Goal: Task Accomplishment & Management: Use online tool/utility

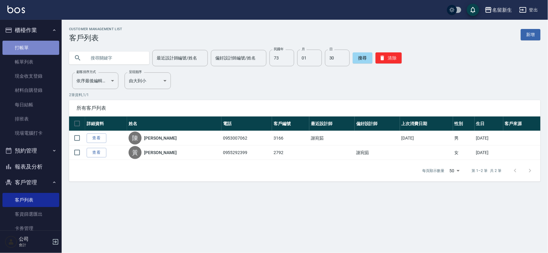
click at [44, 50] on link "打帳單" at bounding box center [30, 48] width 57 height 14
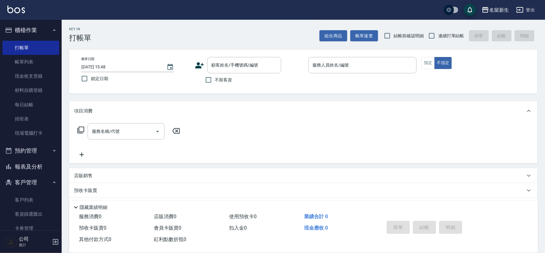
click at [443, 33] on span "連續打單結帳" at bounding box center [451, 36] width 26 height 6
click at [438, 33] on input "連續打單結帳" at bounding box center [431, 35] width 13 height 13
checkbox input "true"
click at [193, 64] on div "帳單日期 [DATE] 15:48 鎖定日期 顧客姓名/手機號碼/編號 顧客姓名/手機號碼/編號 不留客資 服務人員姓名/編號 服務人員姓名/編號 指定 不指定" at bounding box center [302, 71] width 453 height 29
click at [194, 64] on div "帳單日期 [DATE] 15:48 鎖定日期 顧客姓名/手機號碼/編號 顧客姓名/手機號碼/編號 不留客資 服務人員姓名/編號 服務人員姓名/編號 指定 不指定" at bounding box center [302, 71] width 453 height 29
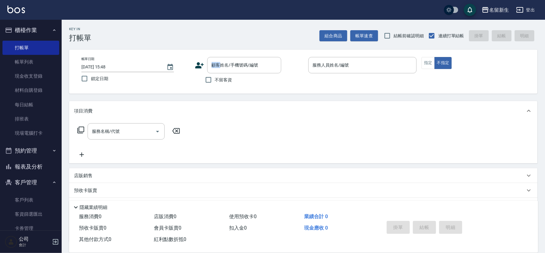
click at [195, 65] on icon at bounding box center [199, 65] width 9 height 9
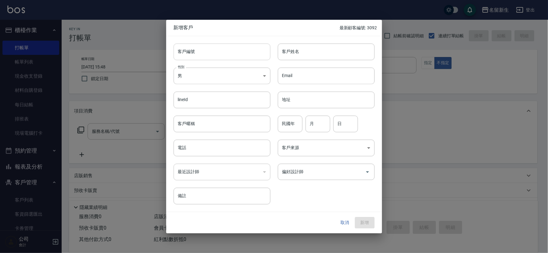
click at [232, 56] on input "客戶編號" at bounding box center [222, 51] width 97 height 17
type input "3404"
type input "[PERSON_NAME]"
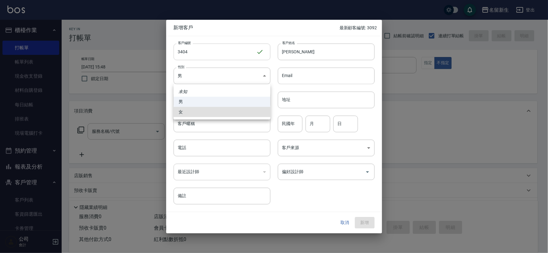
type input "[DEMOGRAPHIC_DATA]"
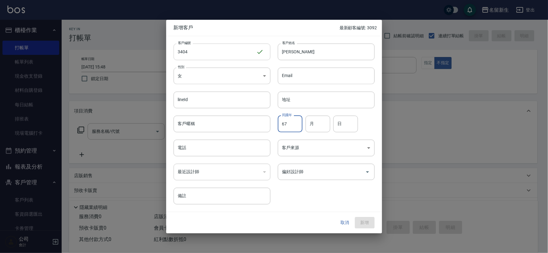
type input "67"
type input "06"
drag, startPoint x: 335, startPoint y: 126, endPoint x: 318, endPoint y: 123, distance: 17.5
click at [318, 123] on div "民國年 67 民國年 月 06 月 日 07 日" at bounding box center [322, 120] width 104 height 24
drag, startPoint x: 354, startPoint y: 121, endPoint x: 318, endPoint y: 117, distance: 36.6
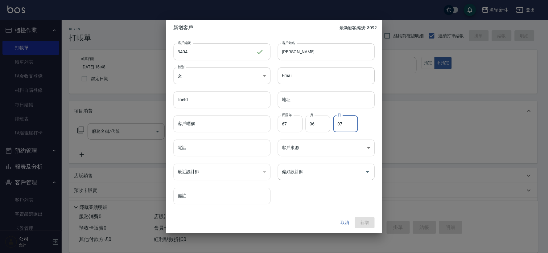
click at [318, 117] on div "民國年 67 民國年 月 06 月 日 07 日" at bounding box center [322, 120] width 104 height 24
type input "17"
click at [224, 153] on input "電話" at bounding box center [222, 148] width 97 height 17
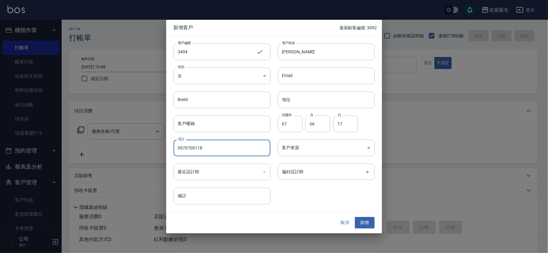
type input "0970700118"
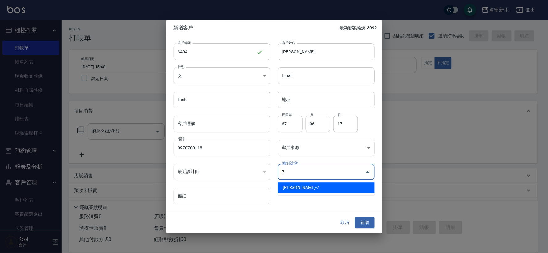
type input "陳晴心"
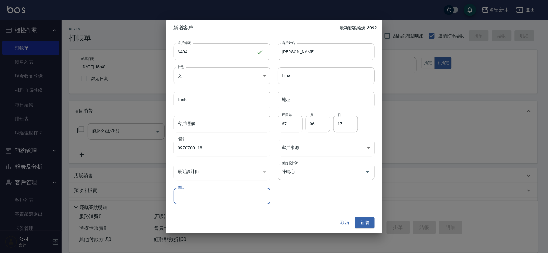
click at [364, 223] on button "新增" at bounding box center [365, 222] width 20 height 11
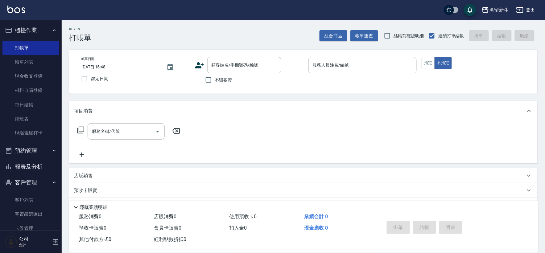
click at [203, 62] on icon at bounding box center [199, 65] width 9 height 9
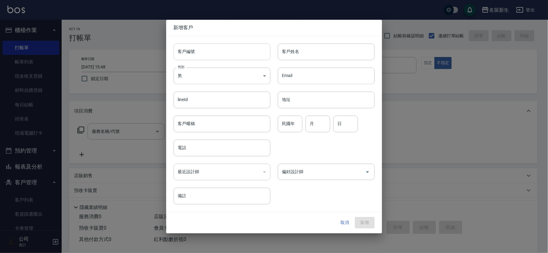
click at [207, 56] on input "客戶編號" at bounding box center [222, 51] width 97 height 17
type input "3093"
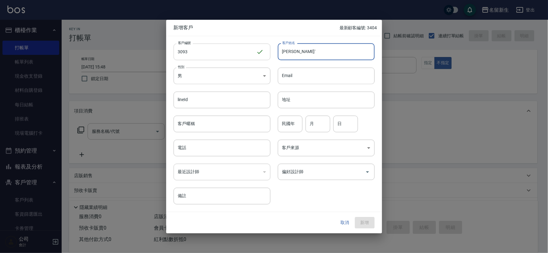
type input "陳"
type input "[PERSON_NAME]?"
type input "86"
type input "04"
type input "15"
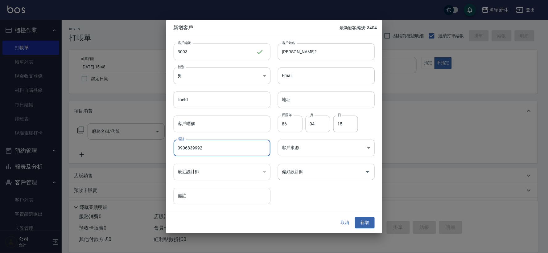
type input "0906839992"
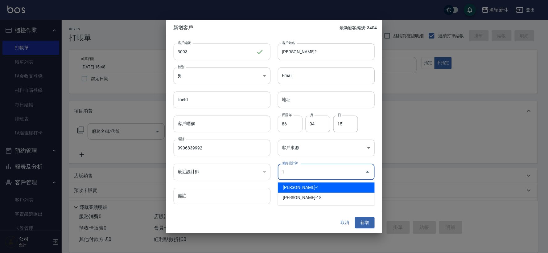
type input "王玉芳"
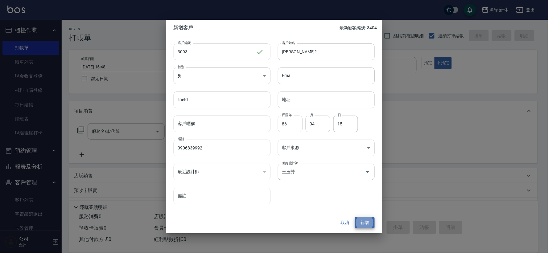
click at [355, 217] on button "新增" at bounding box center [365, 222] width 20 height 11
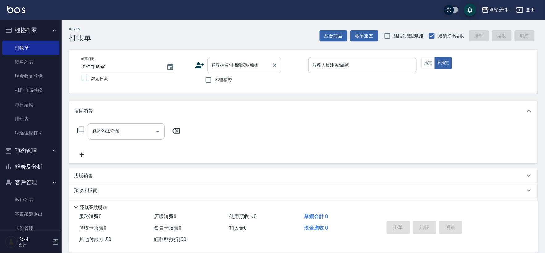
click at [243, 66] on input "顧客姓名/手機號碼/編號" at bounding box center [239, 65] width 59 height 11
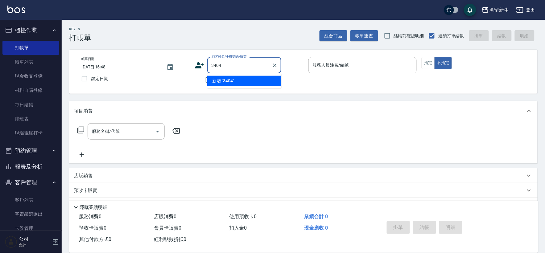
type input "3404"
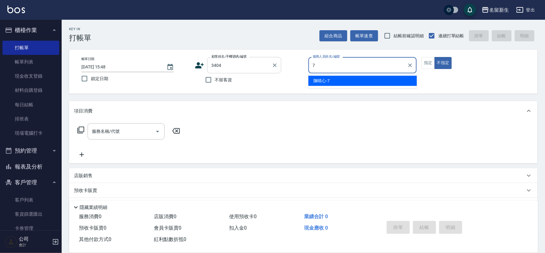
type input "7"
type button "false"
type input "[PERSON_NAME]-7"
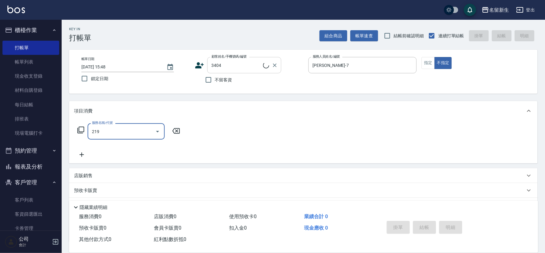
type input "2199"
type input "[PERSON_NAME]/0970700118/3404"
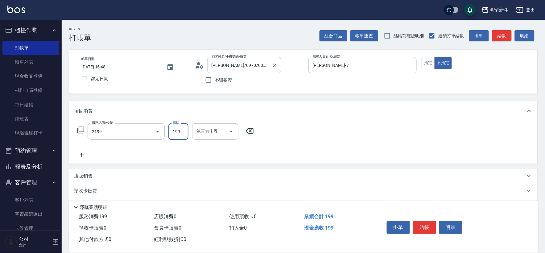
type input "不指定剪髮活動(2199)"
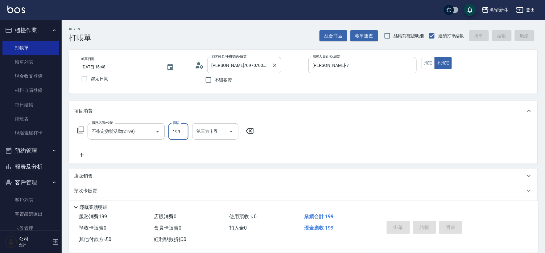
type input "[DATE] 15:50"
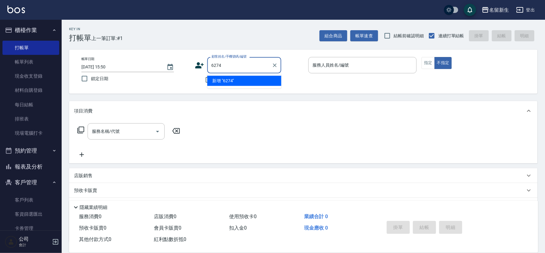
type input "6274"
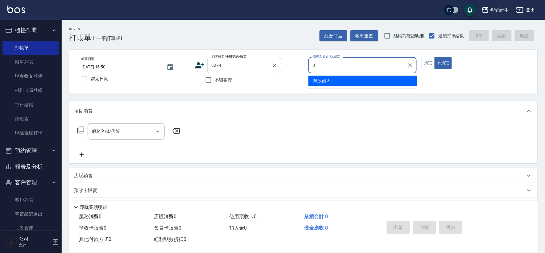
type input "[PERSON_NAME]-8"
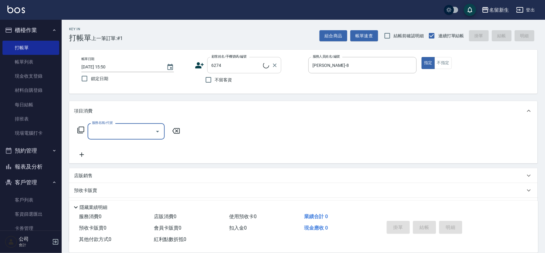
type input "[PERSON_NAME]/0981858439/6274"
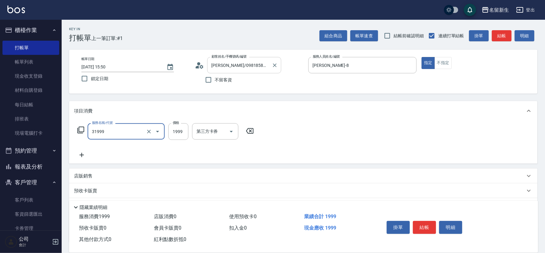
type input "1999以下燙髮(31999)"
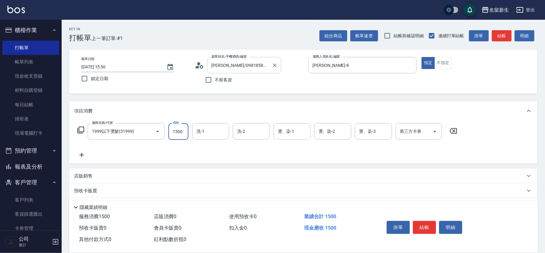
type input "1500"
type input "[PERSON_NAME]-18"
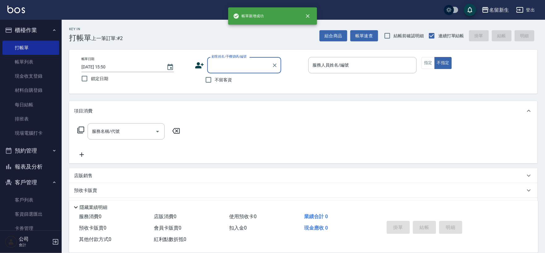
type input "4"
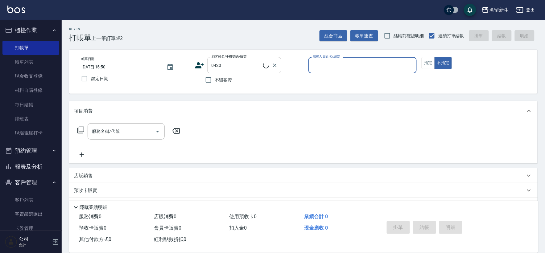
type input "[PERSON_NAME]/0981811528/0420"
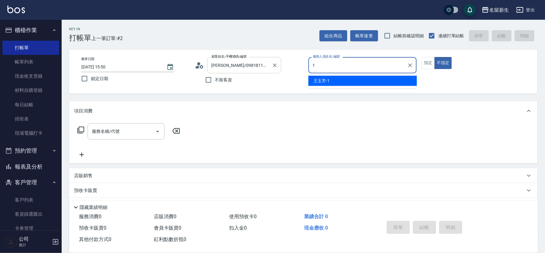
type input "[PERSON_NAME]-1"
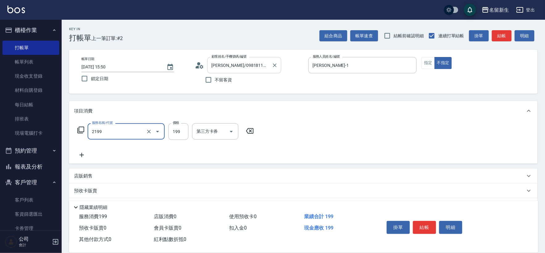
type input "不指定剪髮活動(2199)"
click at [367, 72] on div "[PERSON_NAME]-1 服務人員姓名/編號" at bounding box center [362, 65] width 109 height 16
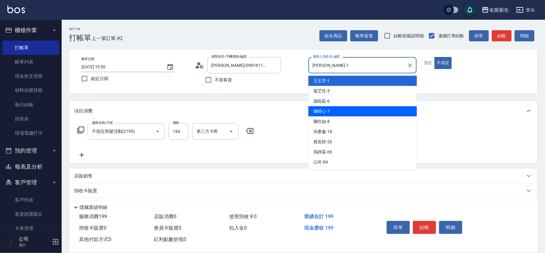
click at [334, 110] on div "[PERSON_NAME]-7" at bounding box center [362, 111] width 109 height 10
type input "[PERSON_NAME]-7"
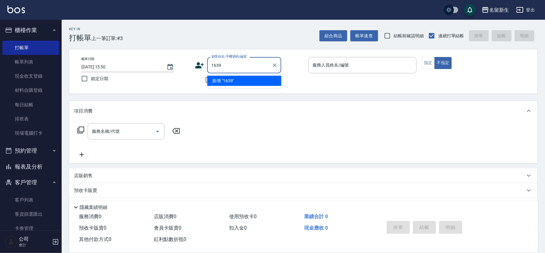
type input "1639"
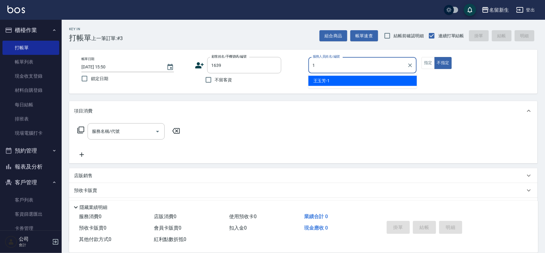
type input "[PERSON_NAME]-1"
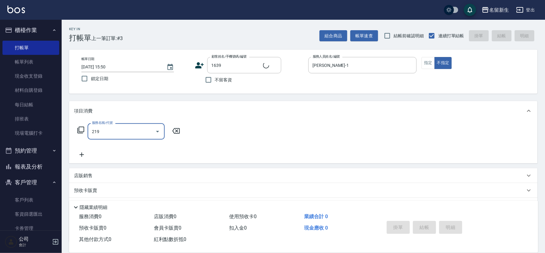
type input "2199"
type input "[PERSON_NAME]/0928884391/1639"
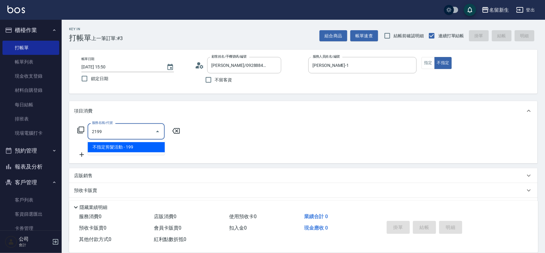
type input "不指定剪髮活動(2199)"
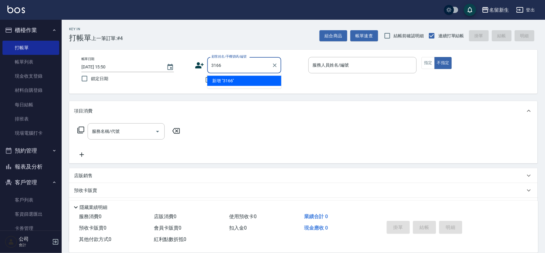
type input "3166"
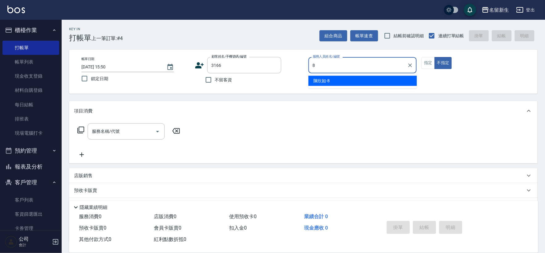
type input "[PERSON_NAME]-8"
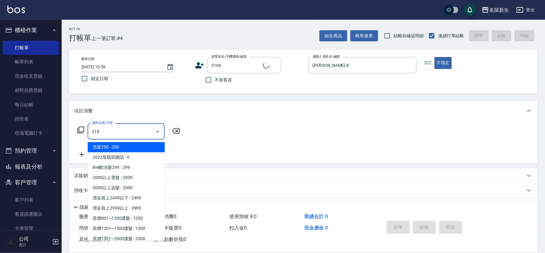
type input "2199"
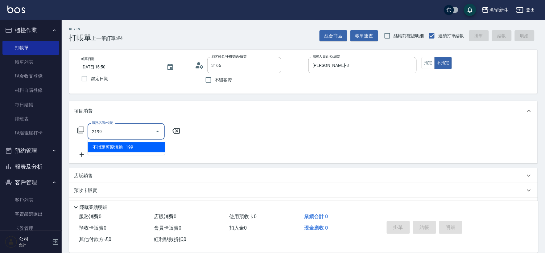
type input "[PERSON_NAME]/0953007062/3166"
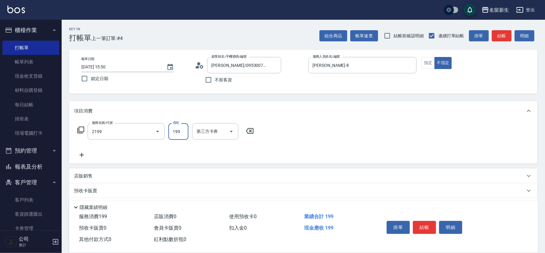
type input "不指定剪髮活動(2199)"
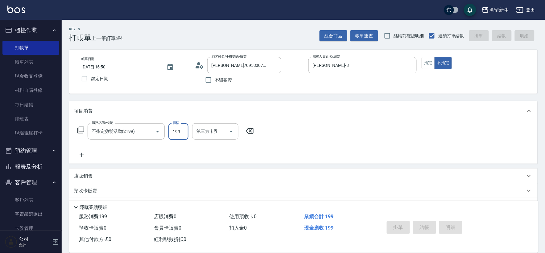
type input "[DATE] 15:51"
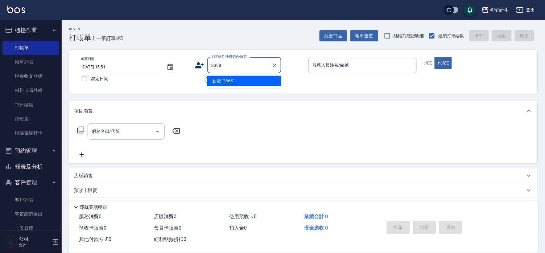
type input "2368"
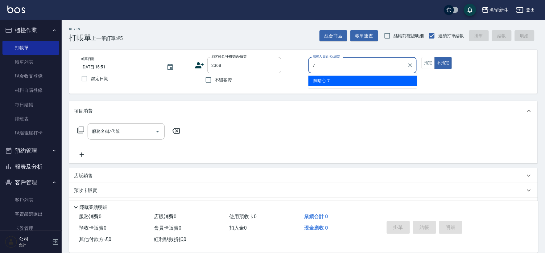
type input "[PERSON_NAME]-7"
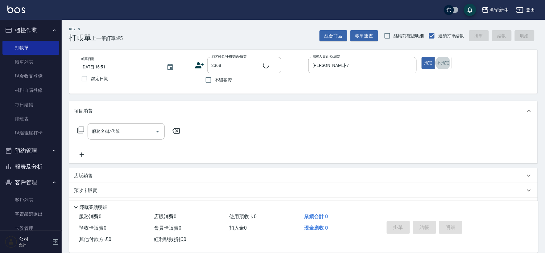
type input "[PERSON_NAME]/0903533321/2368"
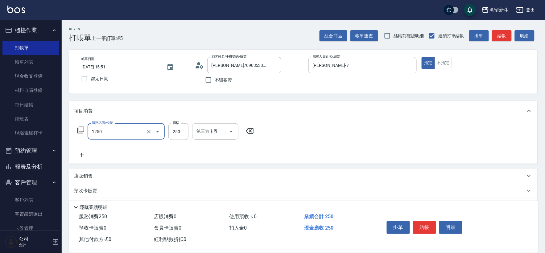
type input "洗髮250(1250)"
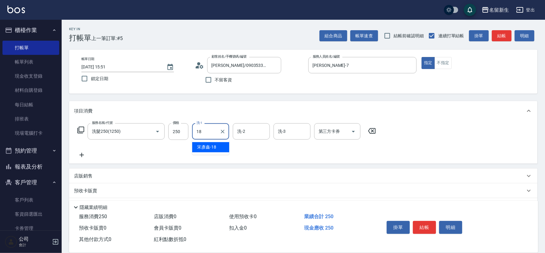
type input "[PERSON_NAME]-18"
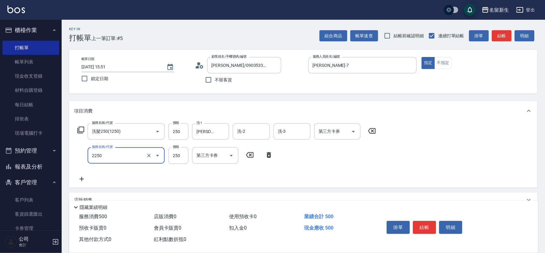
type input "剪髮(2250)"
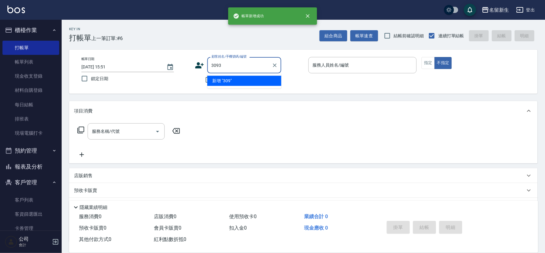
type input "3093"
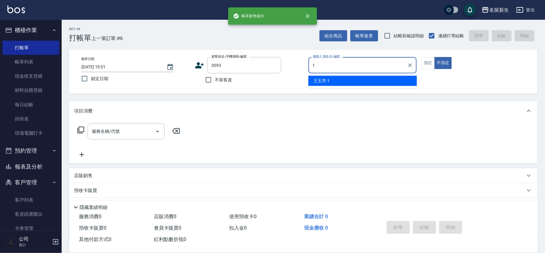
type input "[PERSON_NAME]-1"
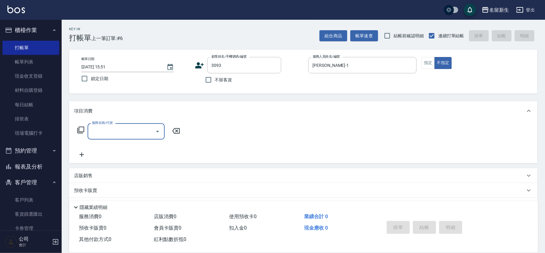
type input "1"
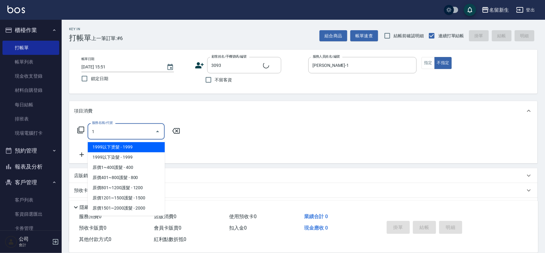
type input "[PERSON_NAME]?/0906839992/3093"
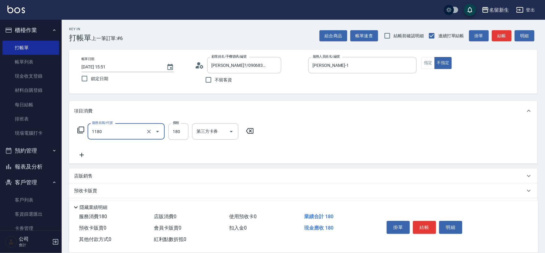
type input "洗髮(不指定活動)(1180)"
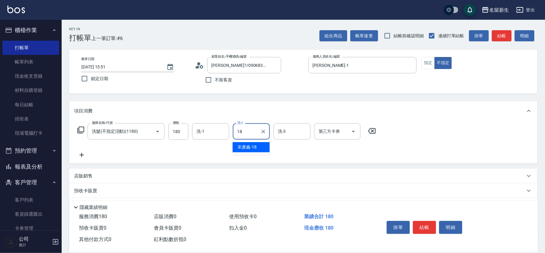
type input "[PERSON_NAME]-18"
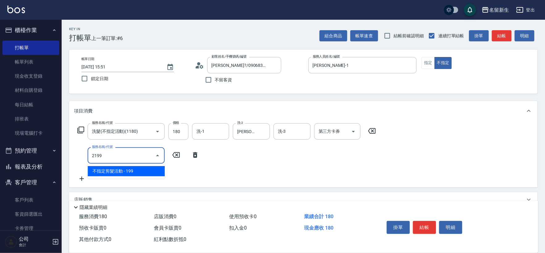
type input "不指定剪髮活動(2199)"
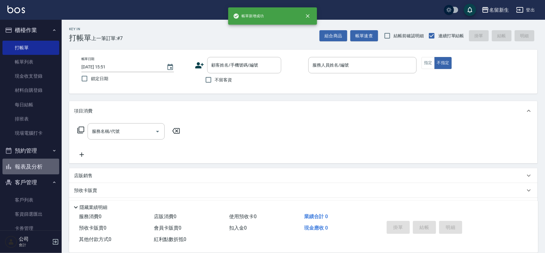
click at [48, 163] on button "報表及分析" at bounding box center [30, 167] width 57 height 16
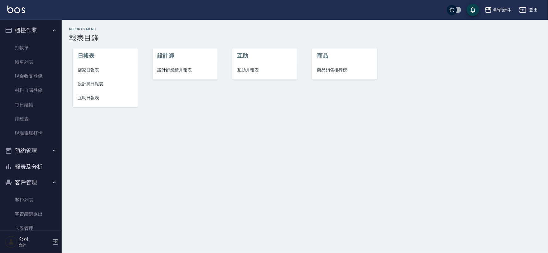
click at [194, 77] on ul "設計師 設計師業績月報表" at bounding box center [185, 63] width 65 height 31
click at [195, 75] on li "設計師業績月報表" at bounding box center [185, 70] width 65 height 14
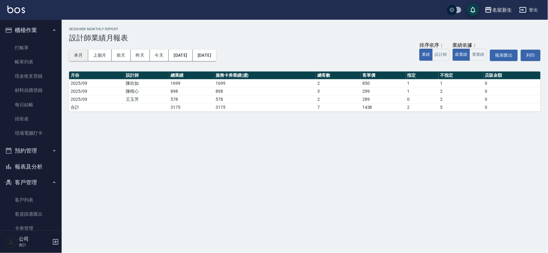
click at [80, 56] on button "本月" at bounding box center [78, 55] width 19 height 11
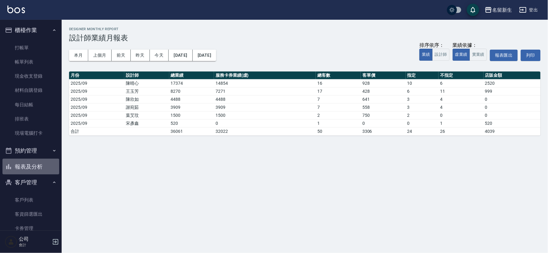
click at [36, 165] on button "報表及分析" at bounding box center [30, 167] width 57 height 16
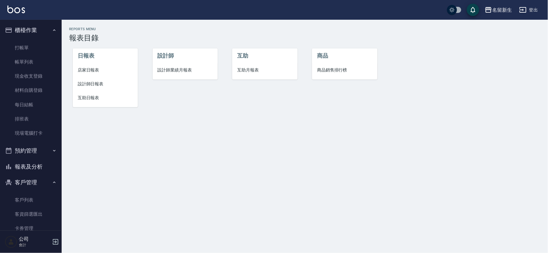
click at [94, 86] on span "設計師日報表" at bounding box center [105, 84] width 55 height 6
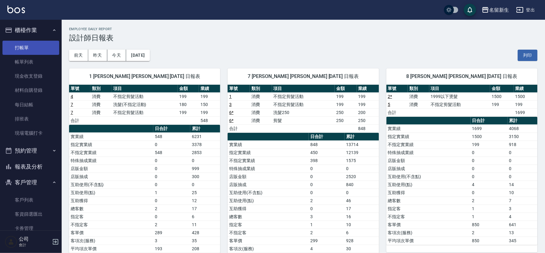
click at [26, 44] on link "打帳單" at bounding box center [30, 48] width 57 height 14
